Goal: Navigation & Orientation: Find specific page/section

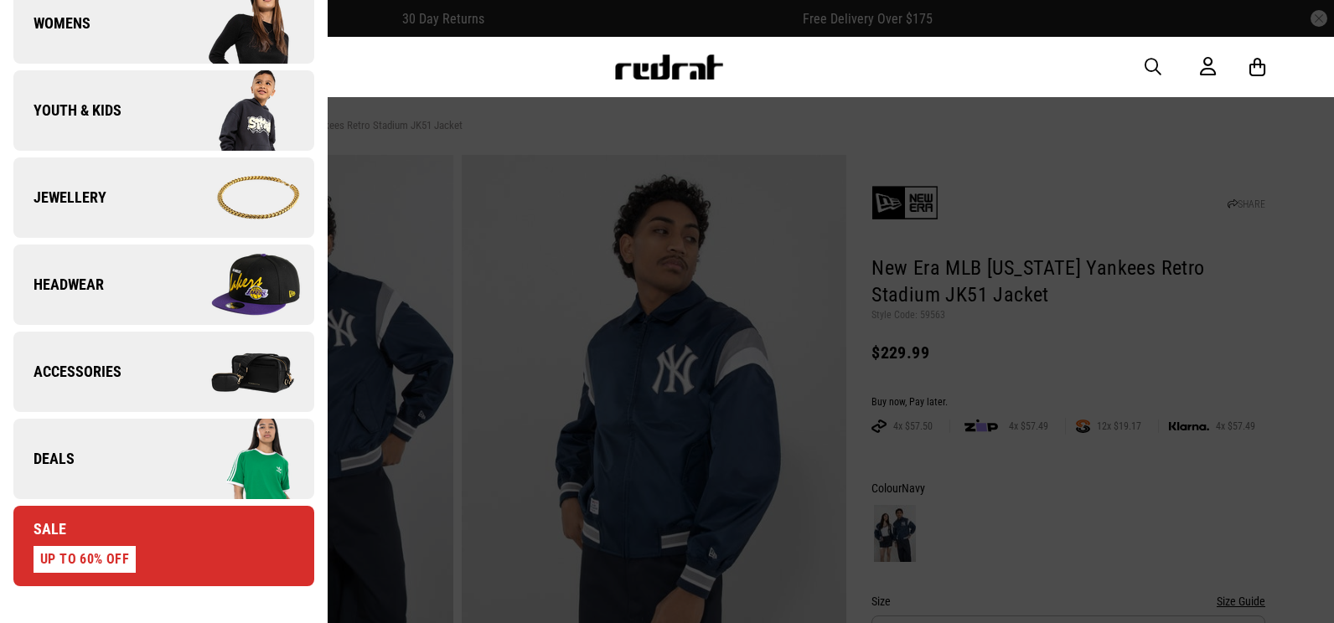
scroll to position [587, 0]
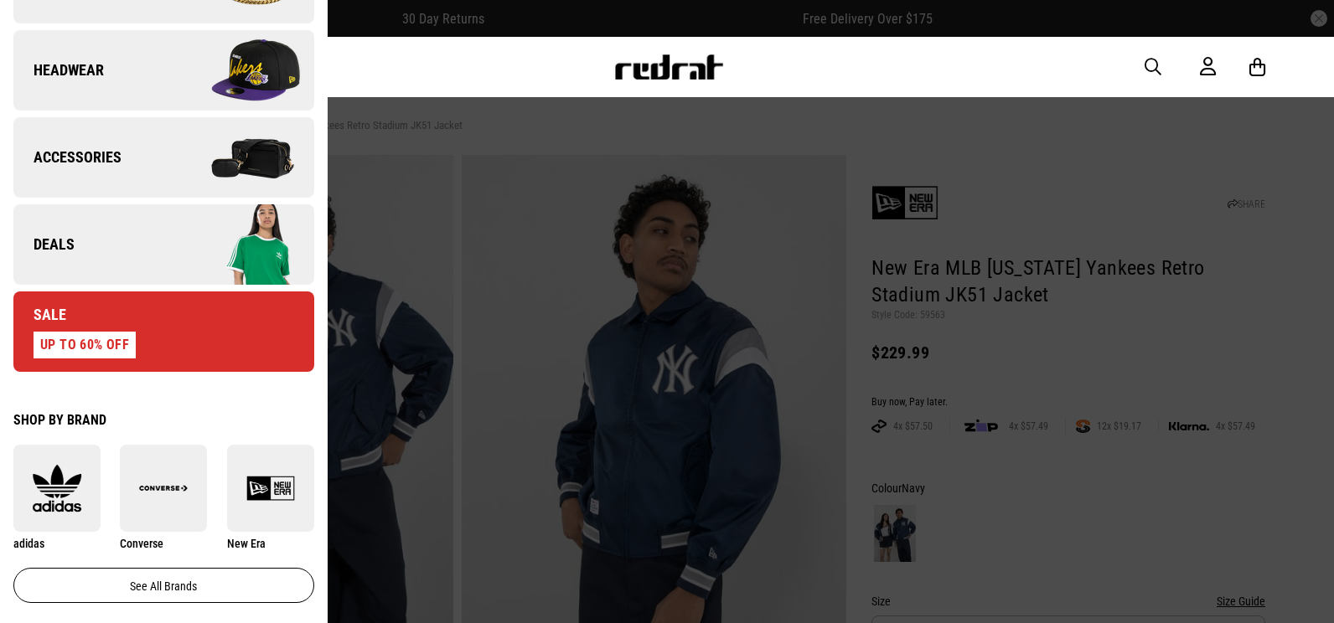
click at [136, 216] on link "Deals" at bounding box center [163, 244] width 301 height 80
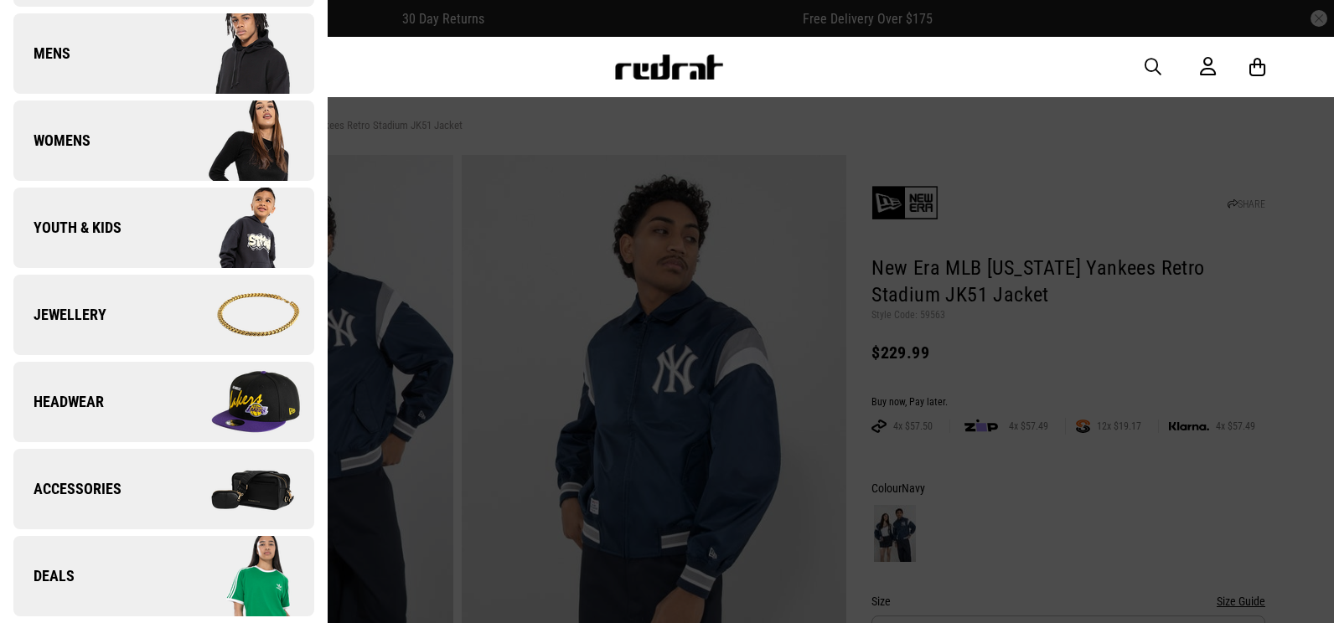
scroll to position [0, 0]
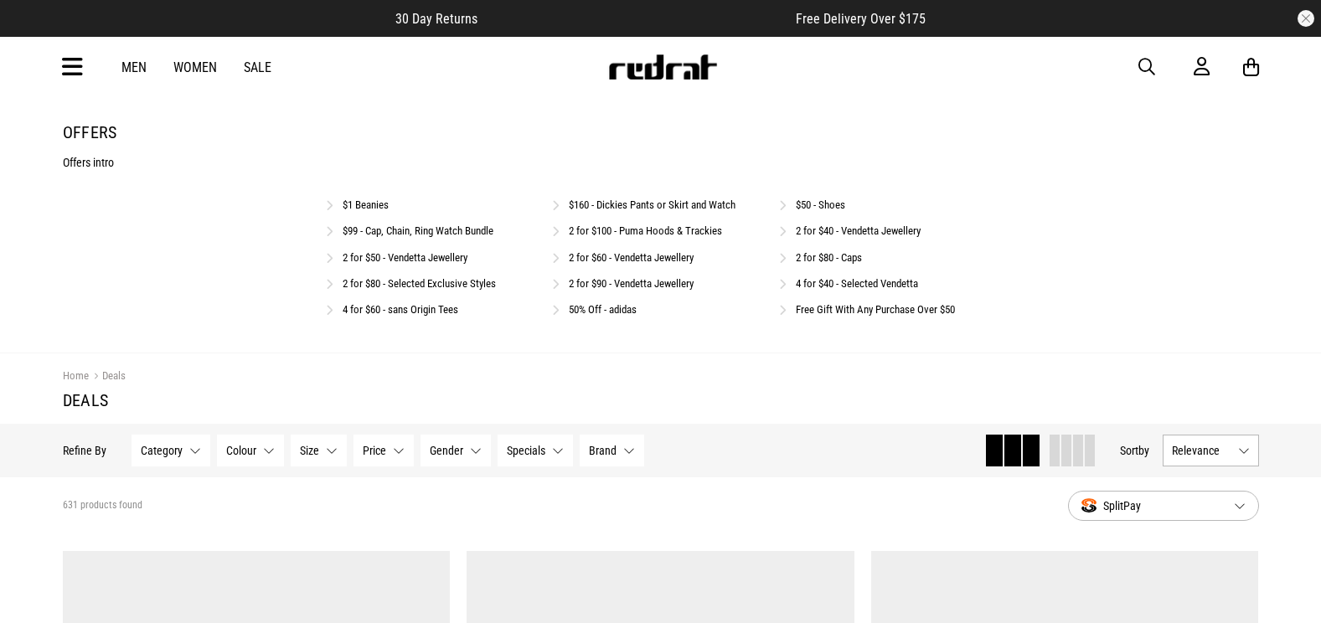
click at [824, 208] on link "$50 - Shoes" at bounding box center [820, 205] width 49 height 13
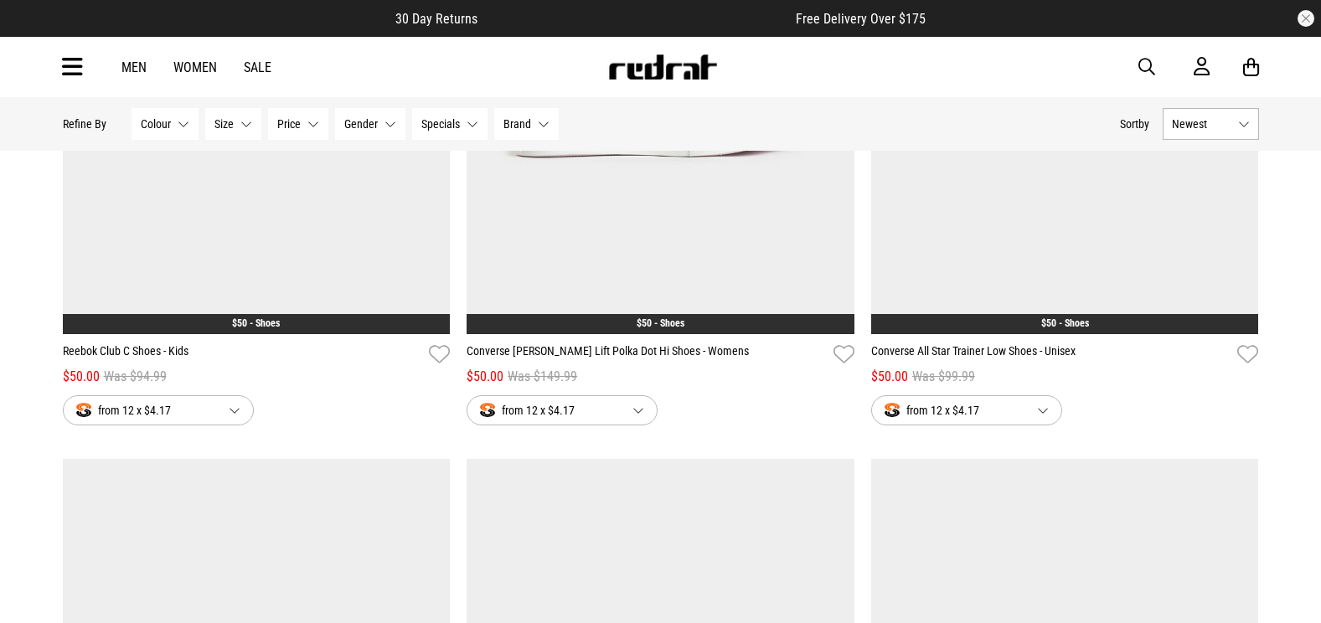
scroll to position [503, 0]
